Goal: Information Seeking & Learning: Learn about a topic

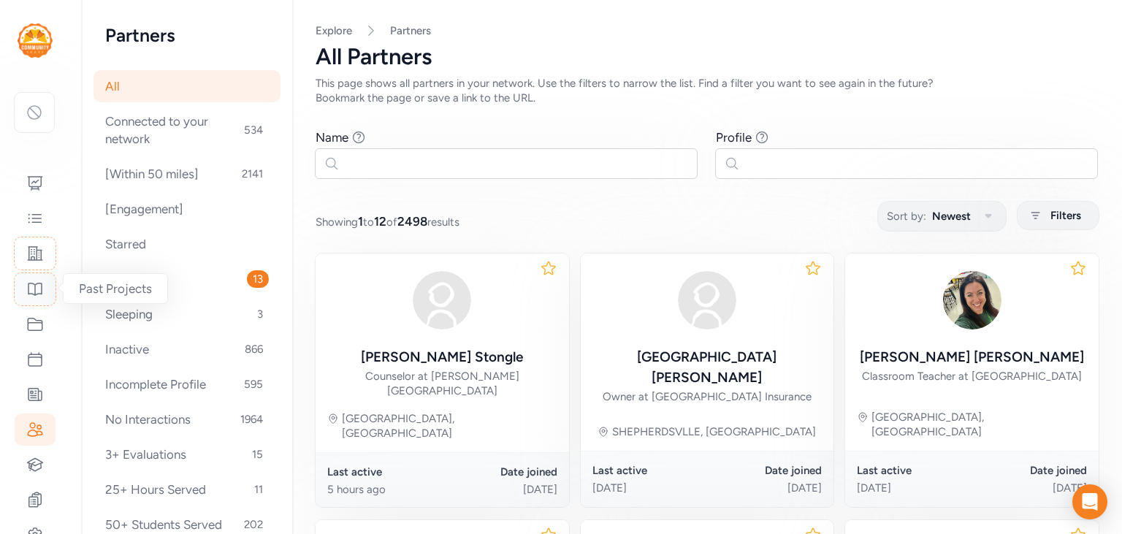
click at [36, 291] on icon at bounding box center [35, 289] width 18 height 18
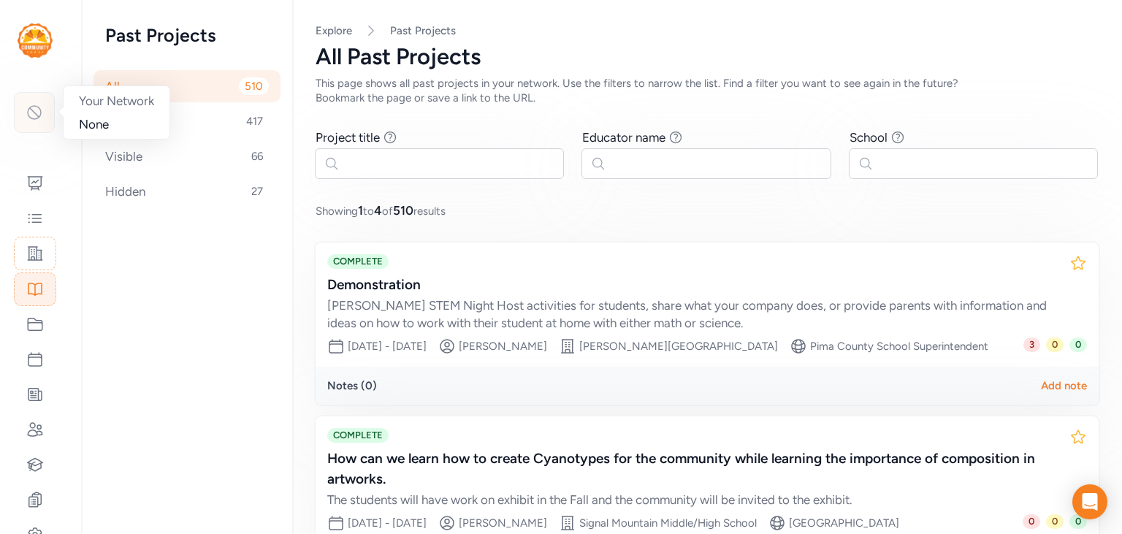
click at [50, 109] on div at bounding box center [34, 112] width 41 height 41
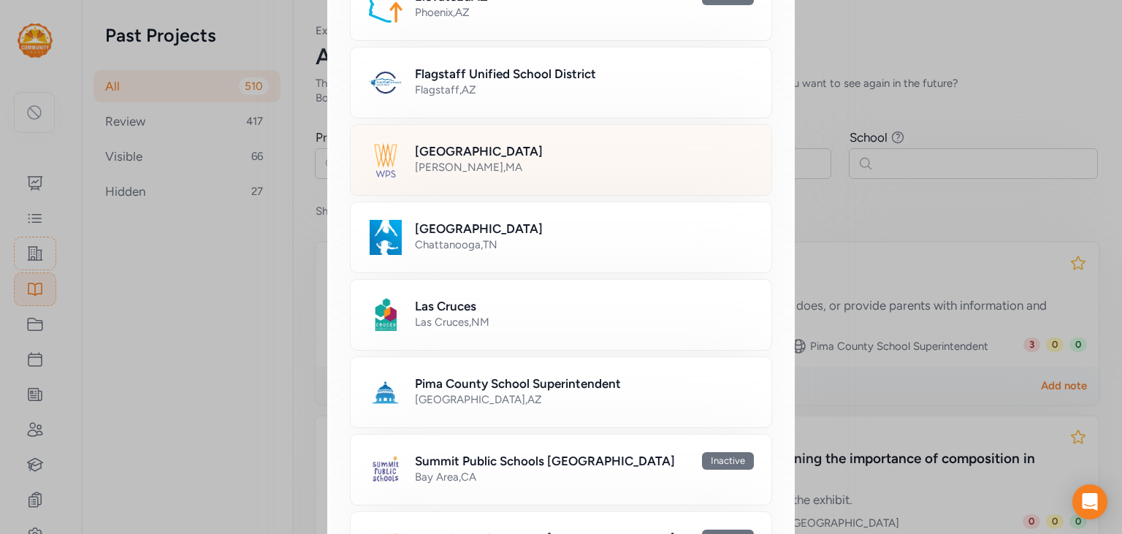
scroll to position [665, 0]
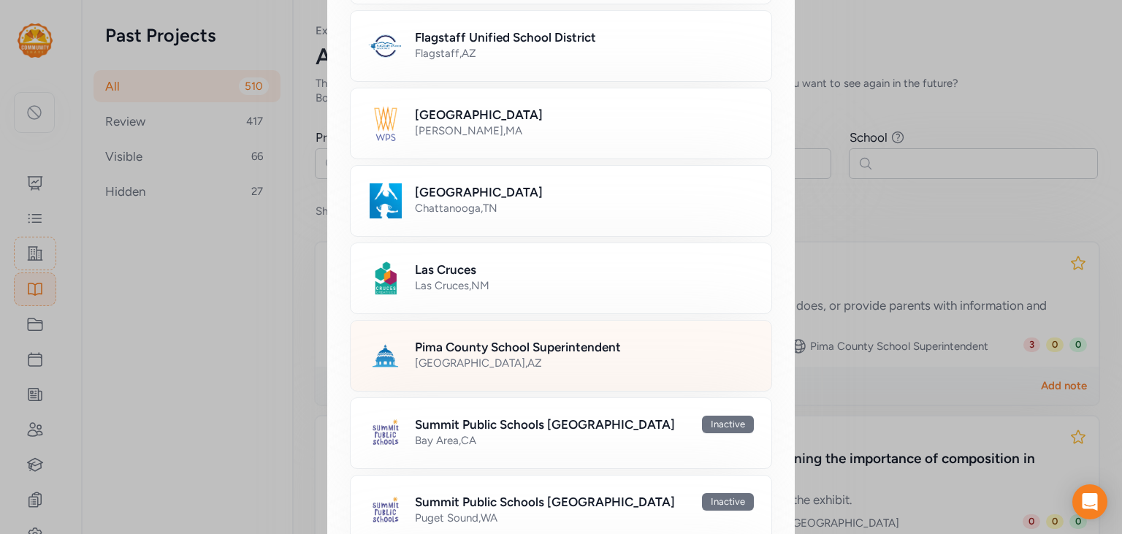
click at [567, 361] on div "[GEOGRAPHIC_DATA] , [GEOGRAPHIC_DATA]" at bounding box center [584, 363] width 339 height 15
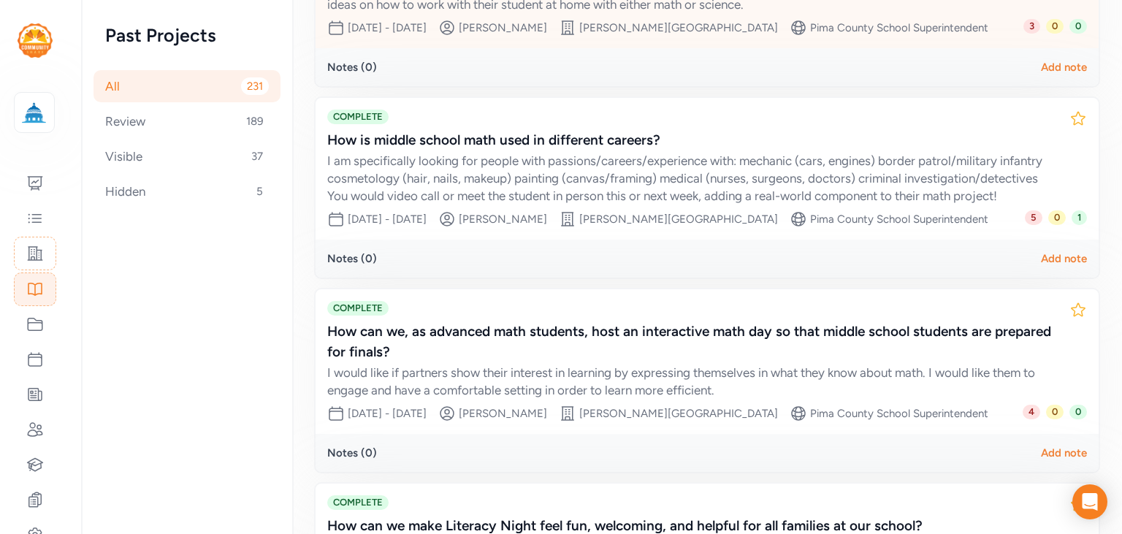
scroll to position [521, 0]
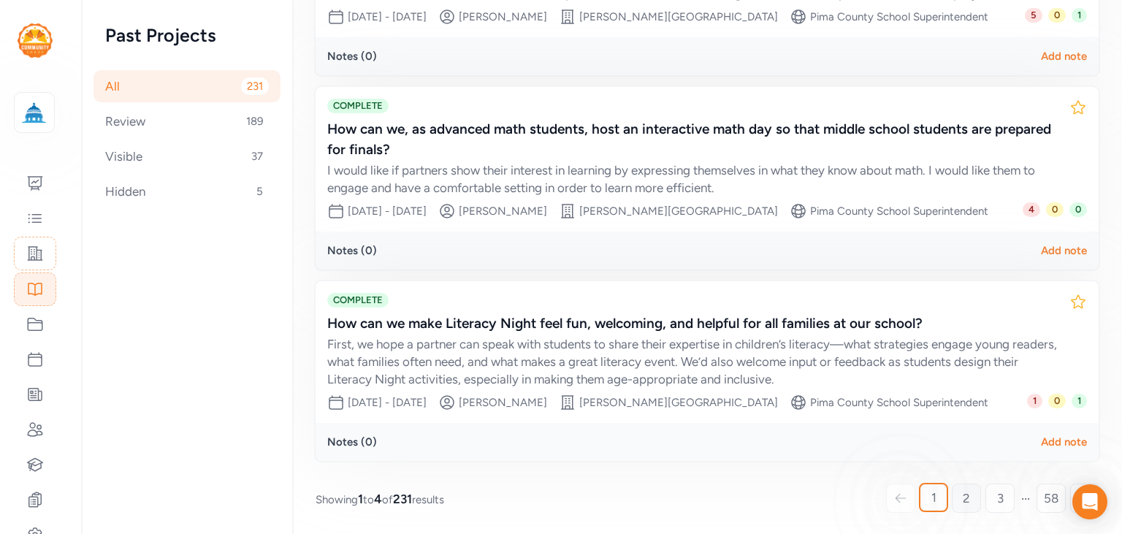
click at [957, 490] on link "2" at bounding box center [966, 498] width 29 height 29
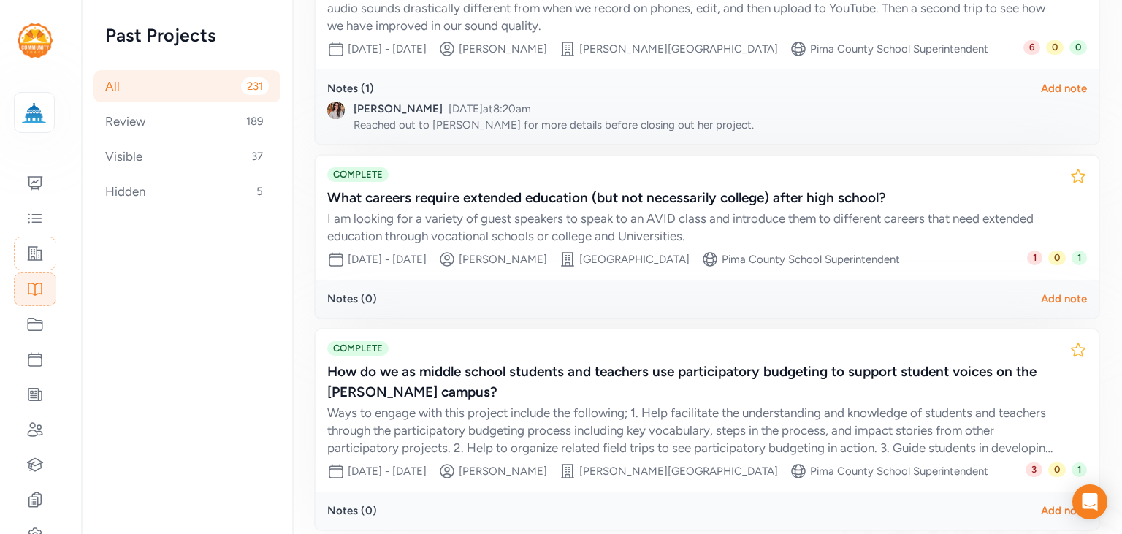
scroll to position [595, 0]
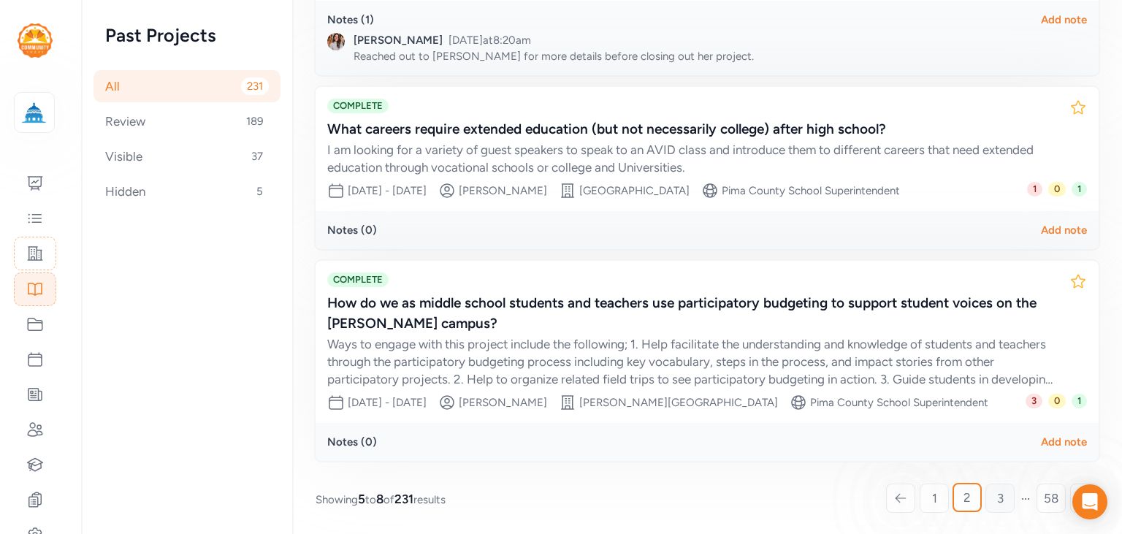
click at [1011, 498] on link "3" at bounding box center [999, 498] width 29 height 29
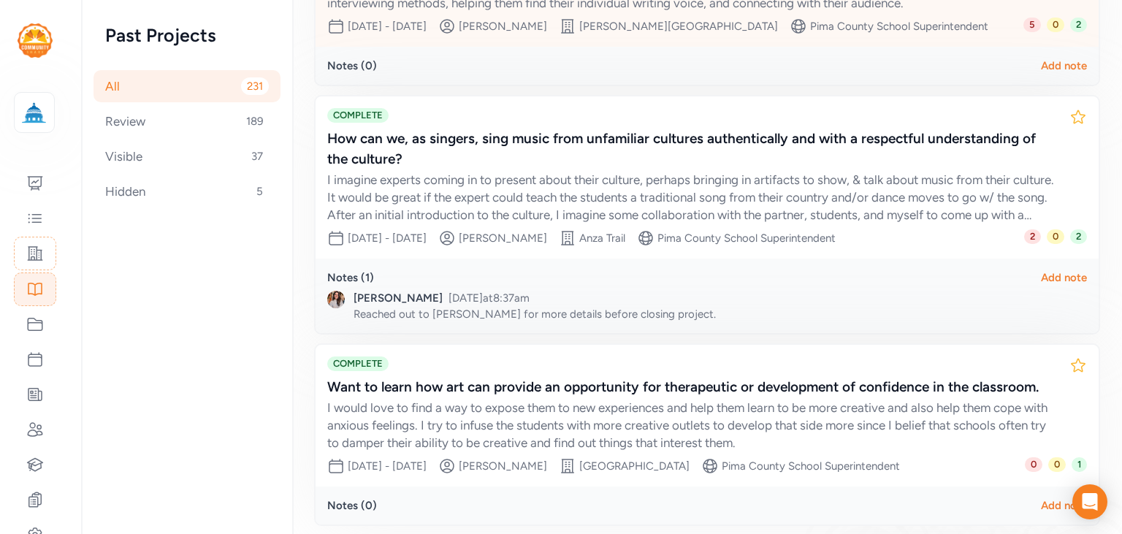
scroll to position [595, 0]
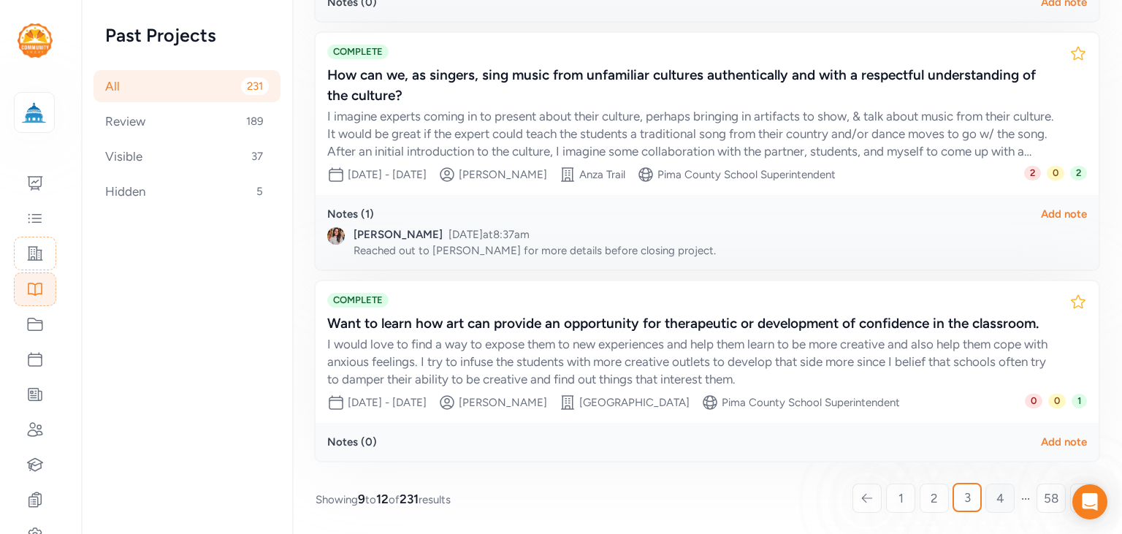
click at [992, 497] on link "4" at bounding box center [999, 498] width 29 height 29
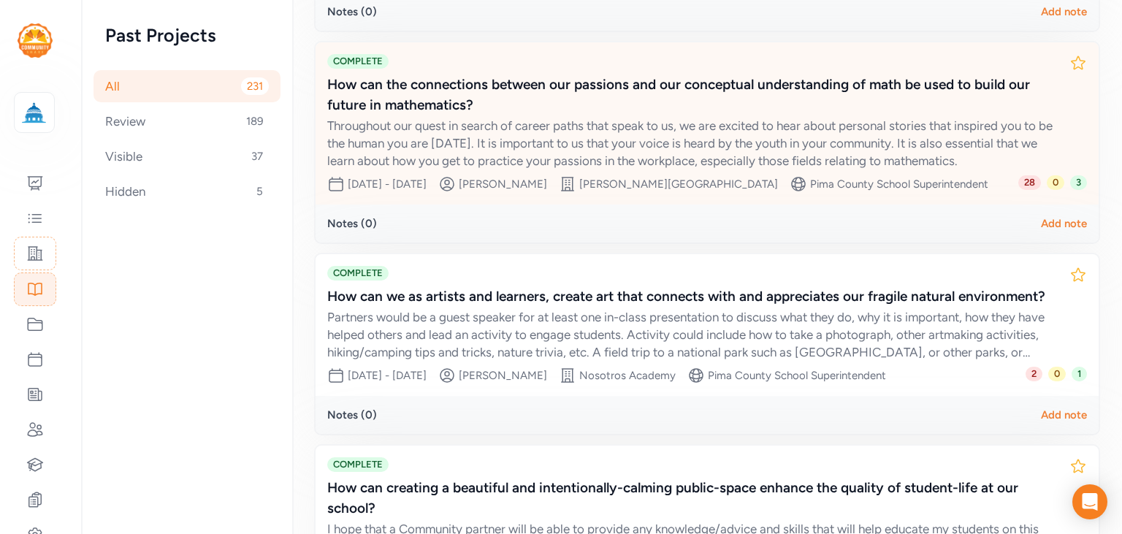
scroll to position [565, 0]
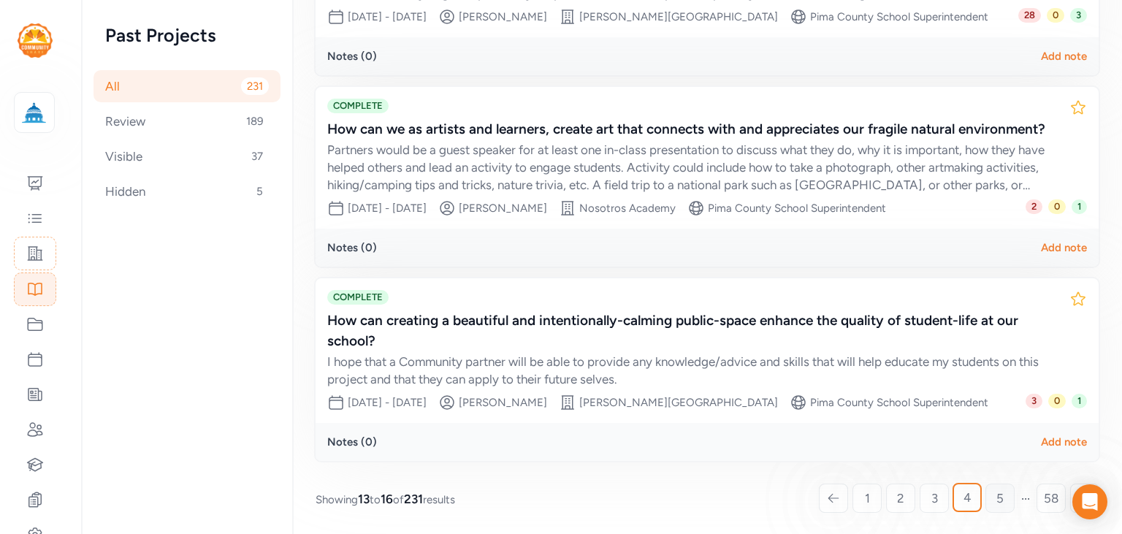
click at [1002, 498] on span "5" at bounding box center [999, 498] width 7 height 18
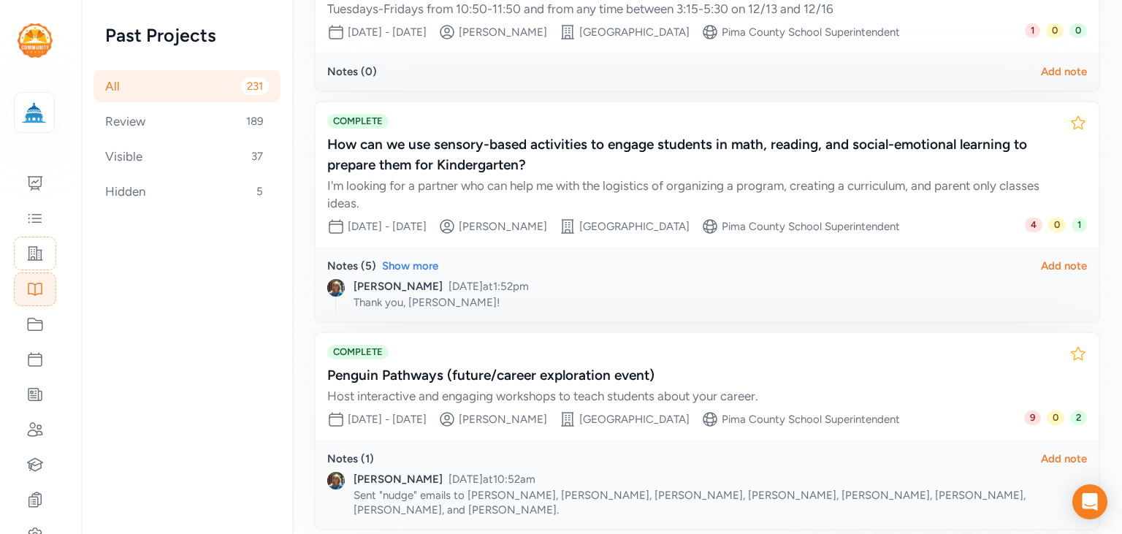
scroll to position [613, 0]
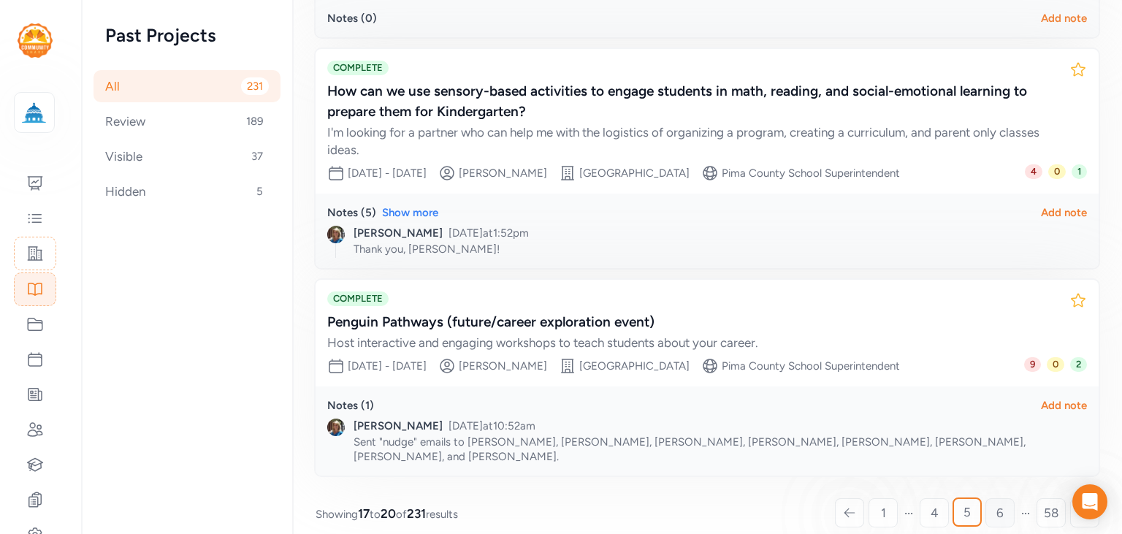
click at [1009, 504] on link "6" at bounding box center [999, 512] width 29 height 29
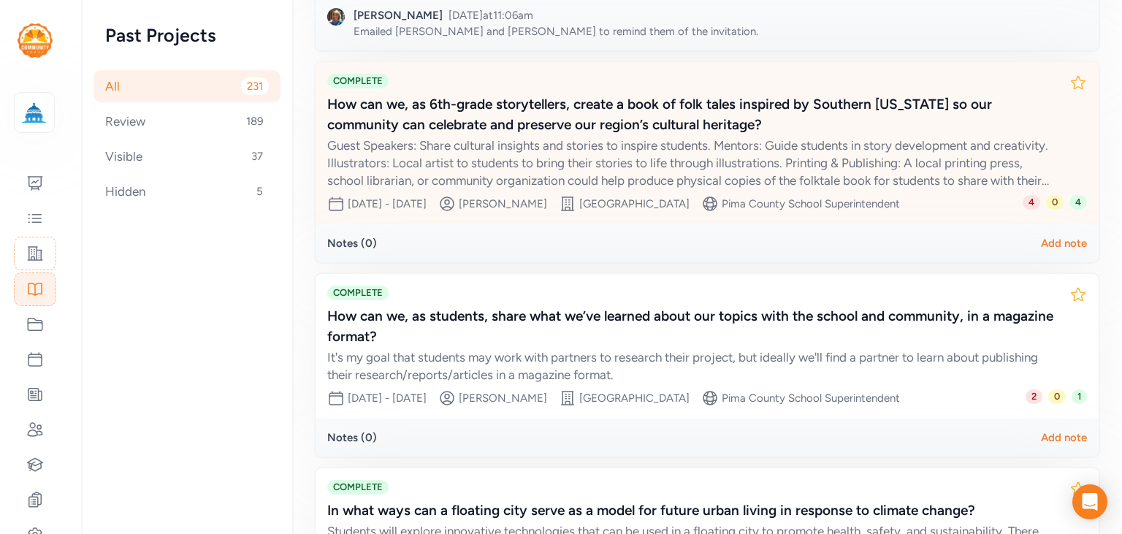
scroll to position [616, 0]
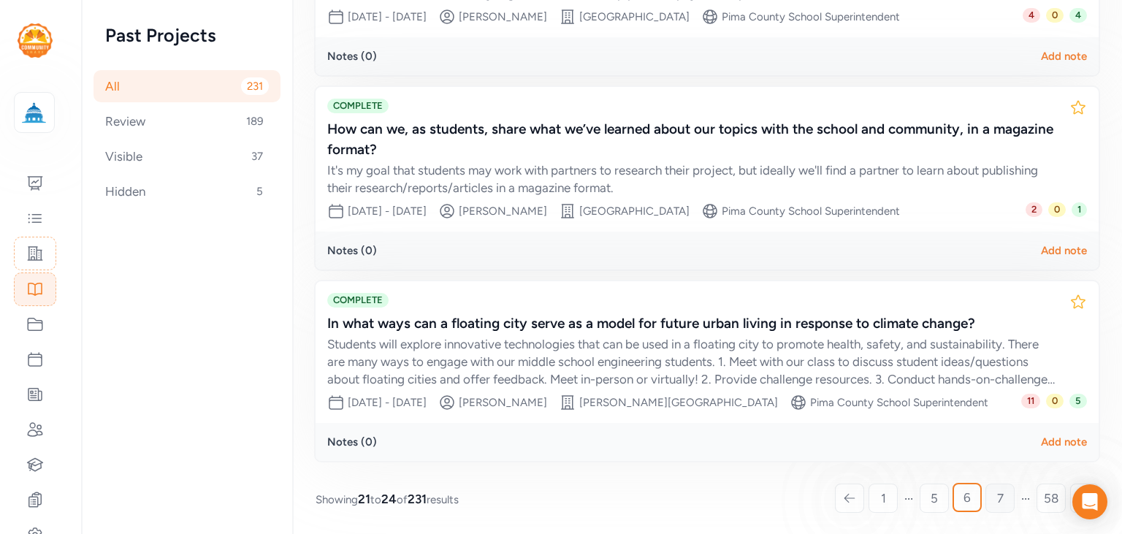
click at [1003, 495] on span "7" at bounding box center [1000, 498] width 7 height 18
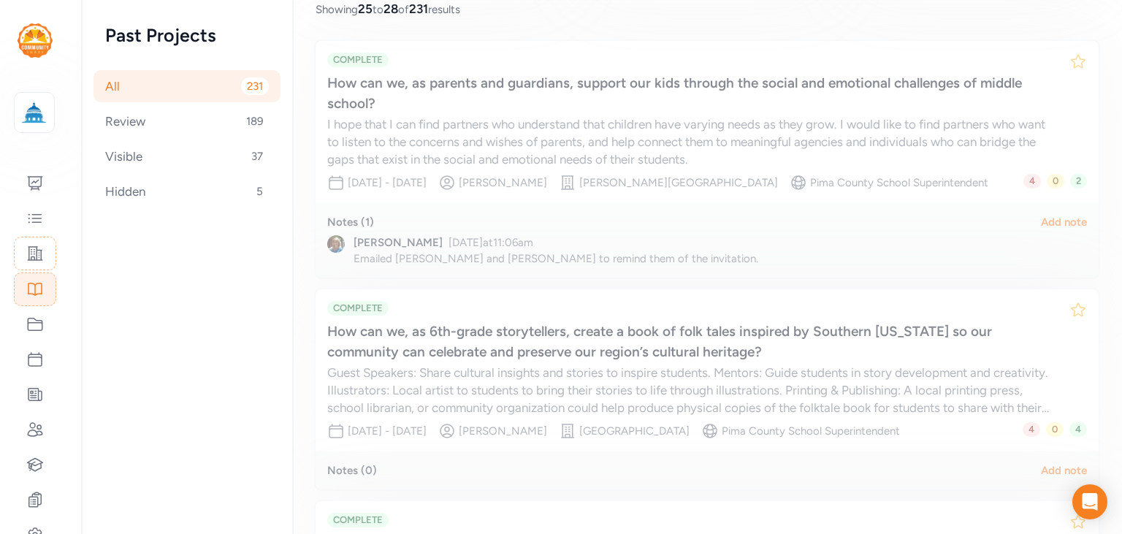
scroll to position [202, 0]
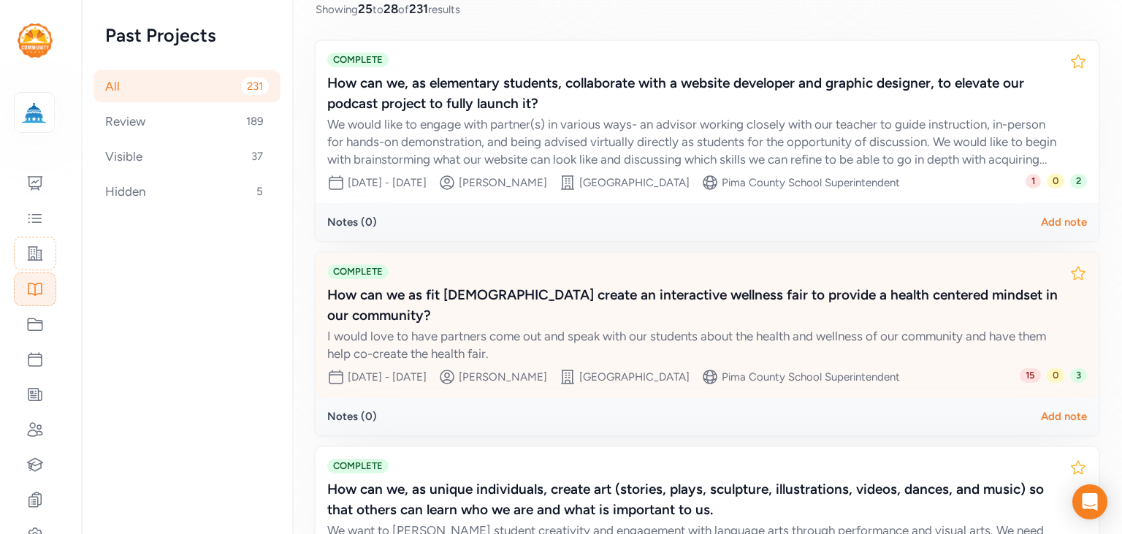
click at [802, 327] on div "I would love to have partners come out and speak with our students about the he…" at bounding box center [692, 344] width 730 height 35
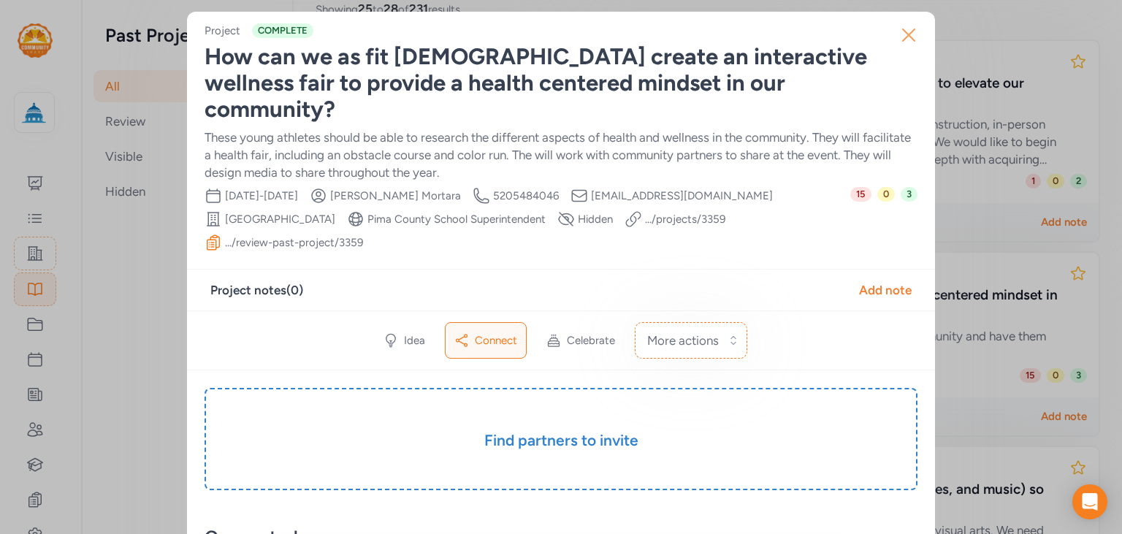
click at [901, 34] on icon "button" at bounding box center [908, 34] width 23 height 23
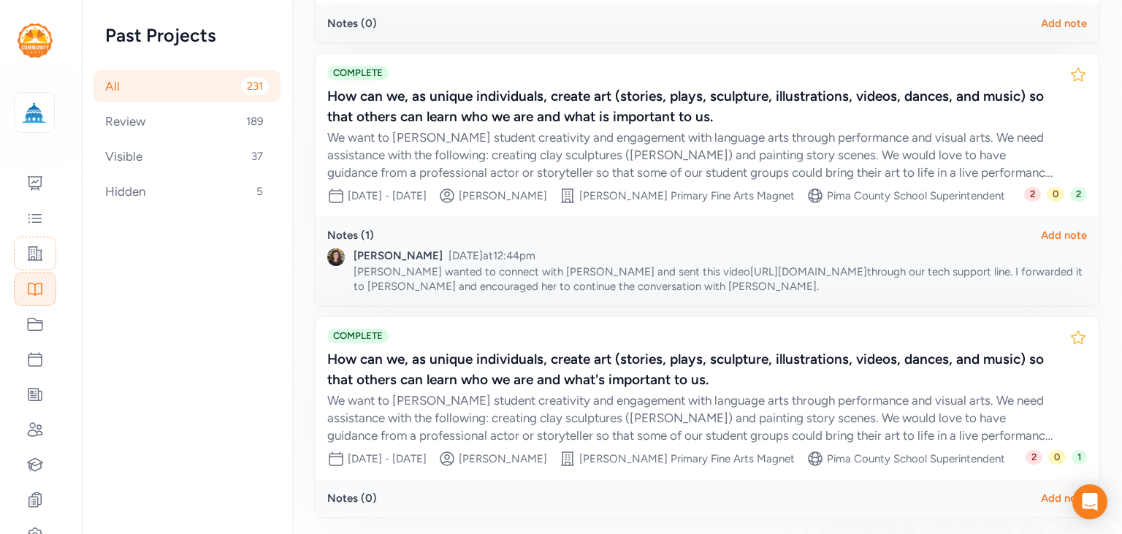
scroll to position [630, 0]
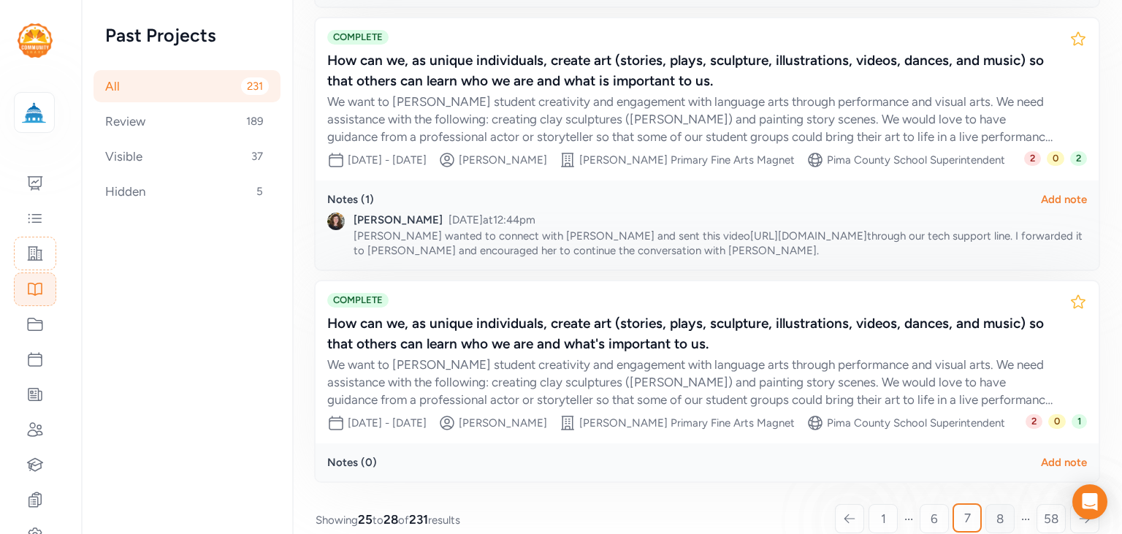
click at [993, 504] on link "8" at bounding box center [999, 518] width 29 height 29
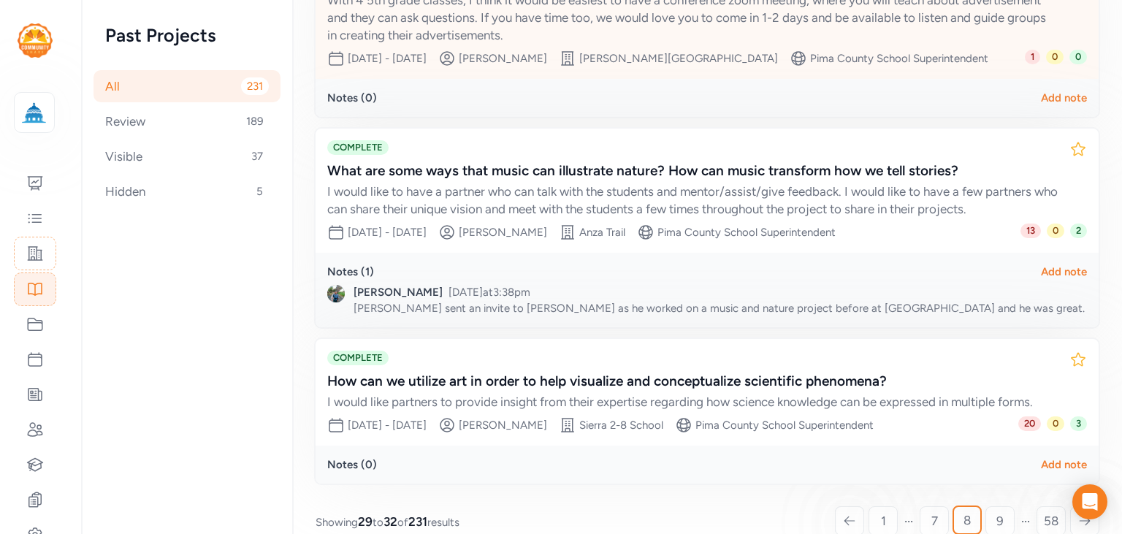
scroll to position [532, 0]
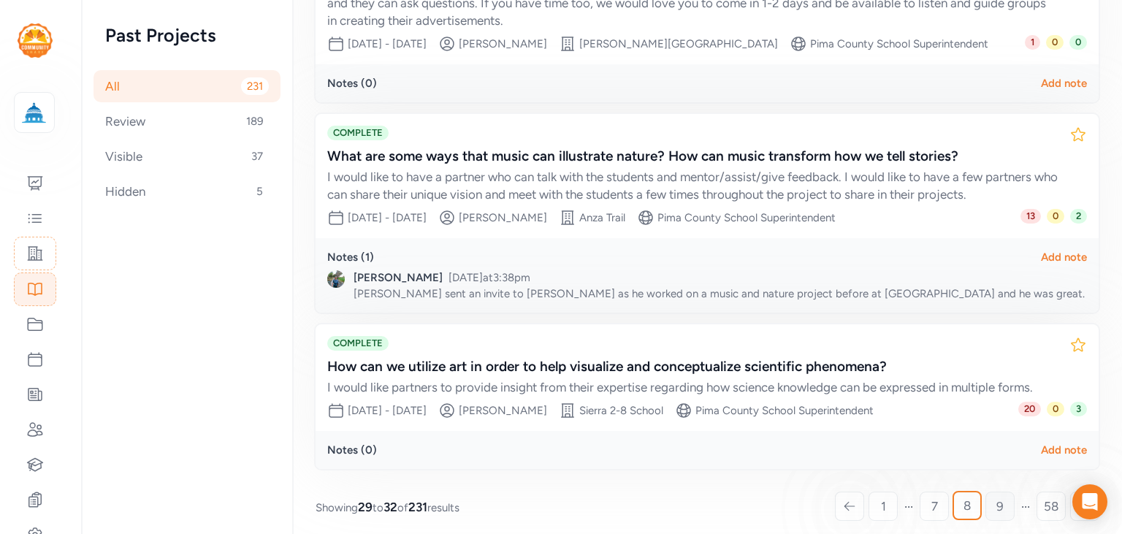
click at [997, 511] on span "9" at bounding box center [999, 506] width 7 height 18
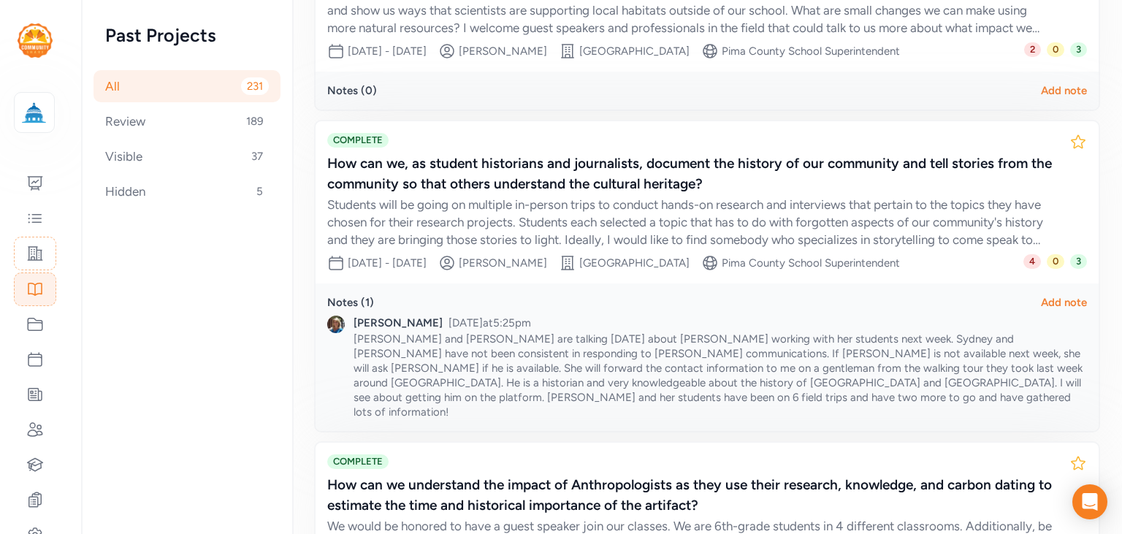
scroll to position [680, 0]
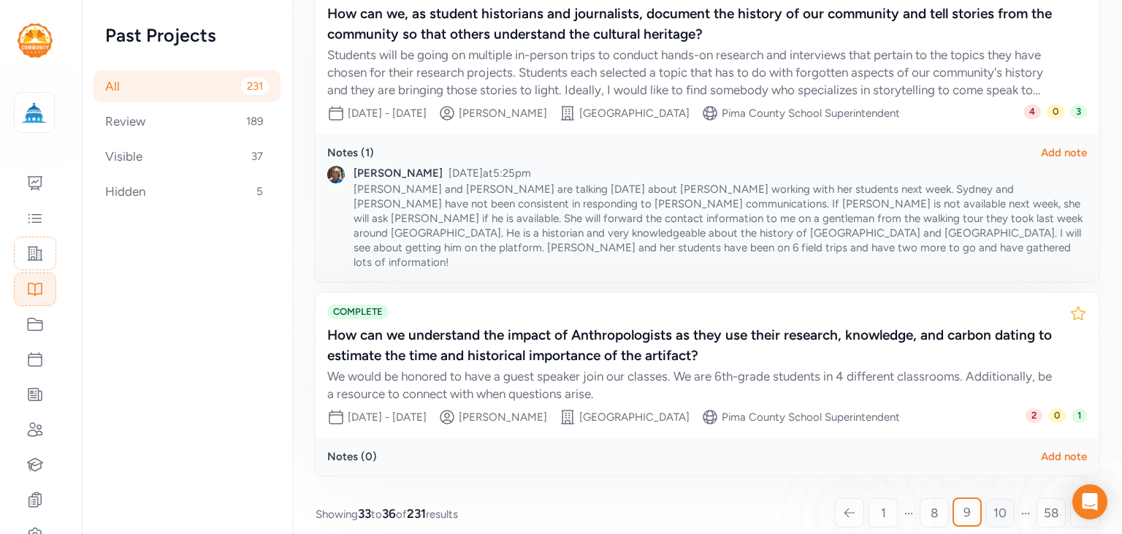
click at [1004, 504] on span "10" at bounding box center [999, 513] width 13 height 18
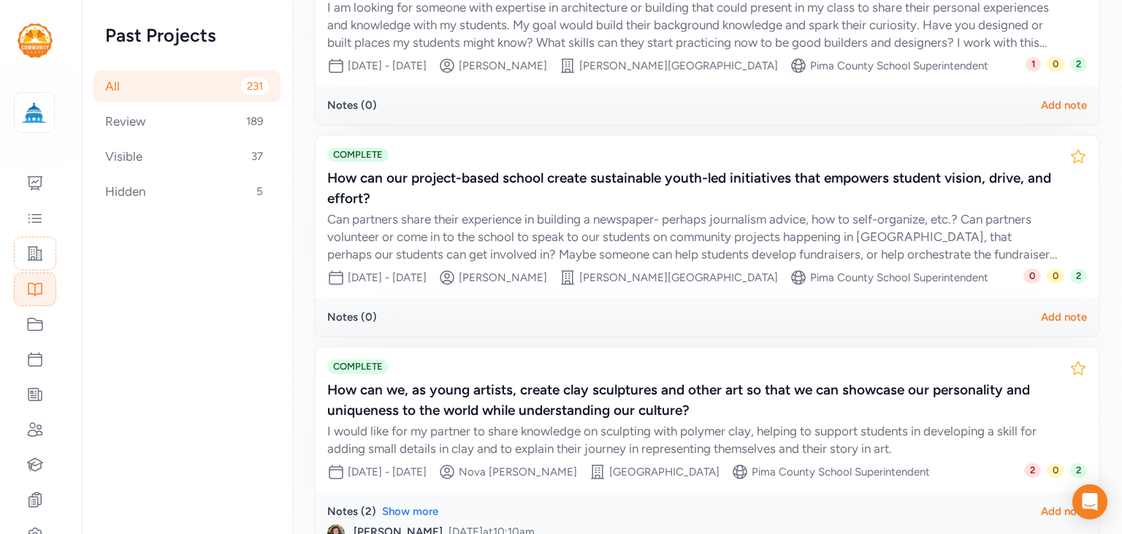
scroll to position [616, 0]
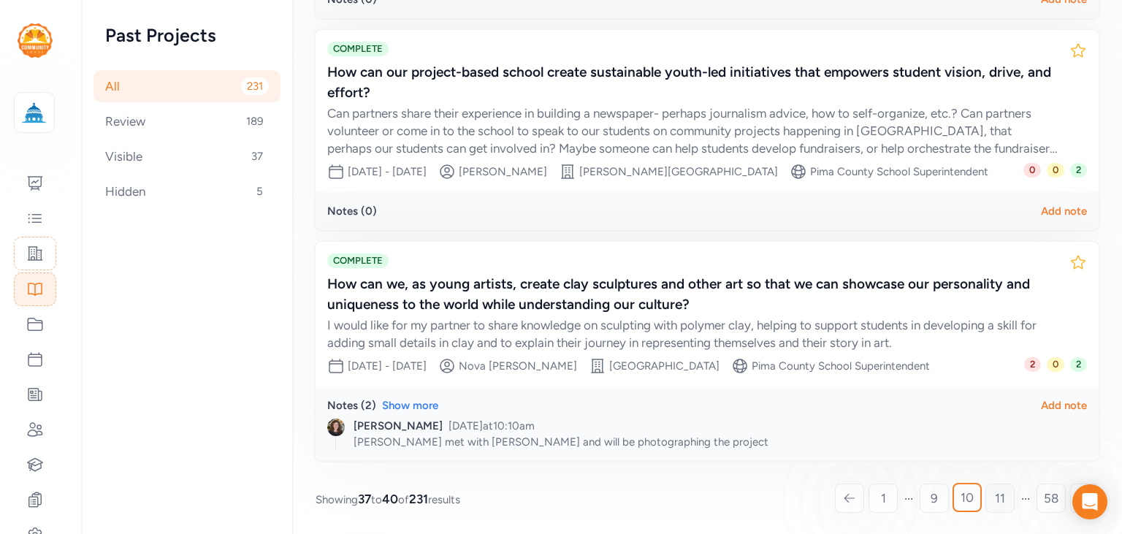
click at [1004, 494] on span "11" at bounding box center [1000, 498] width 10 height 18
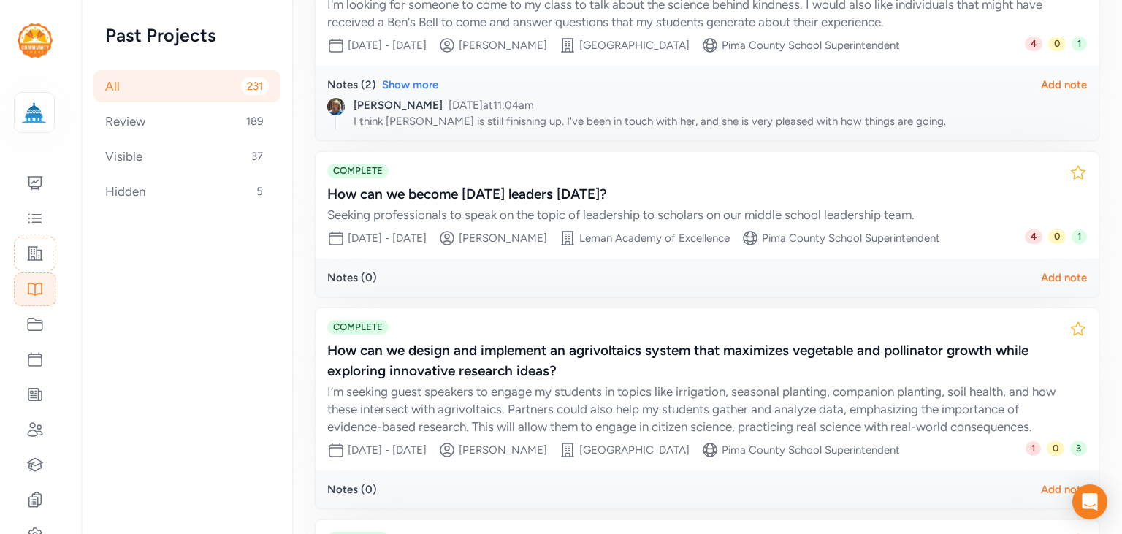
scroll to position [522, 0]
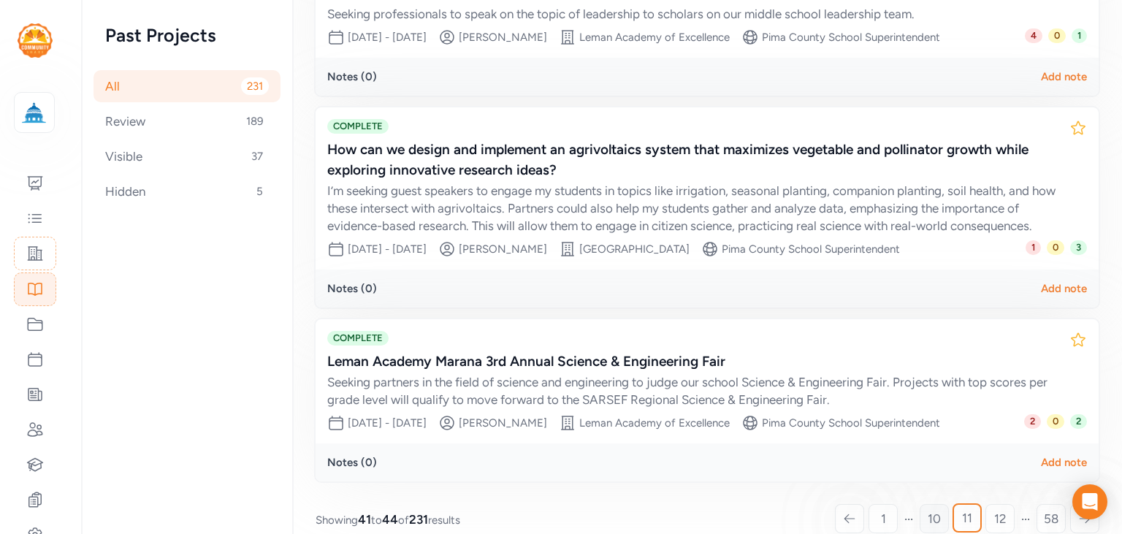
click at [938, 510] on span "10" at bounding box center [934, 519] width 13 height 18
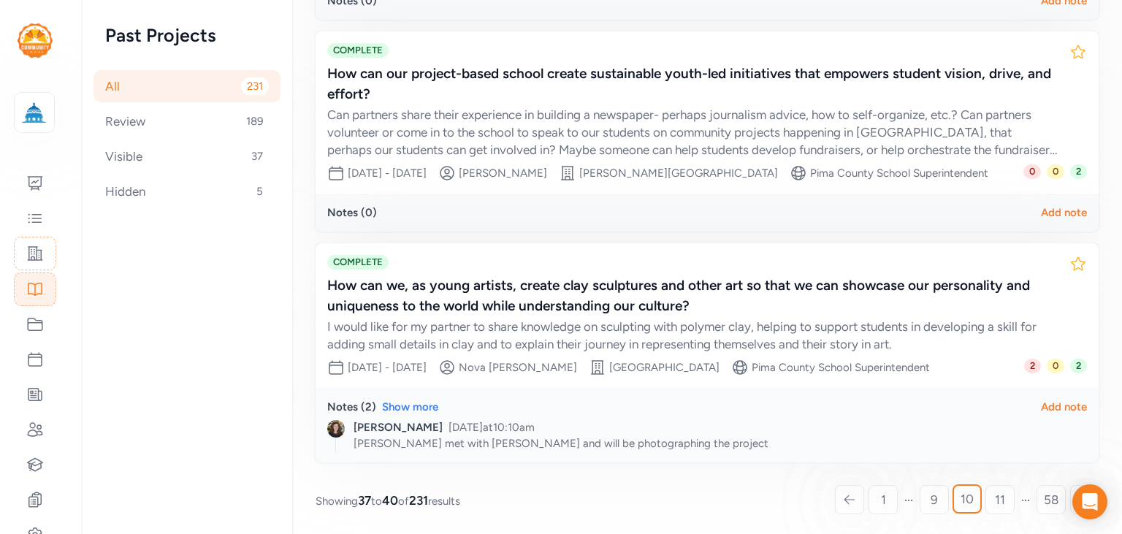
scroll to position [616, 0]
